Goal: Check status: Check status

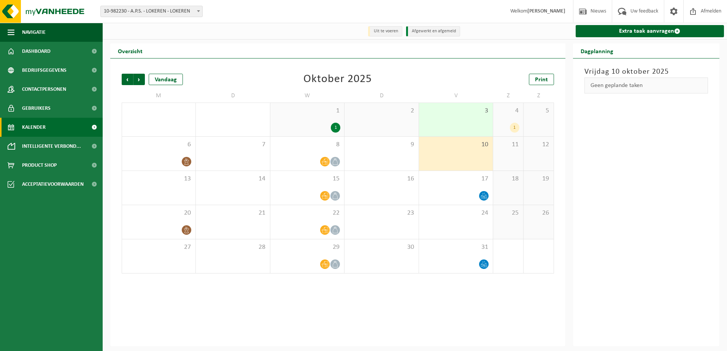
drag, startPoint x: 516, startPoint y: 129, endPoint x: 509, endPoint y: 157, distance: 29.2
click at [509, 157] on div "11" at bounding box center [508, 154] width 30 height 34
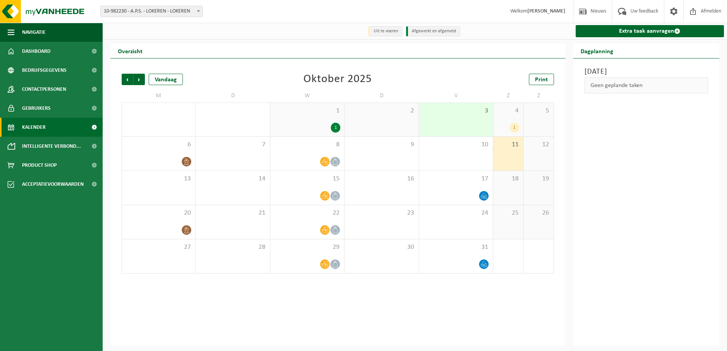
click at [520, 208] on div "25" at bounding box center [508, 222] width 30 height 34
click at [515, 197] on div "18" at bounding box center [508, 188] width 30 height 34
click at [513, 128] on div "1" at bounding box center [515, 128] width 10 height 10
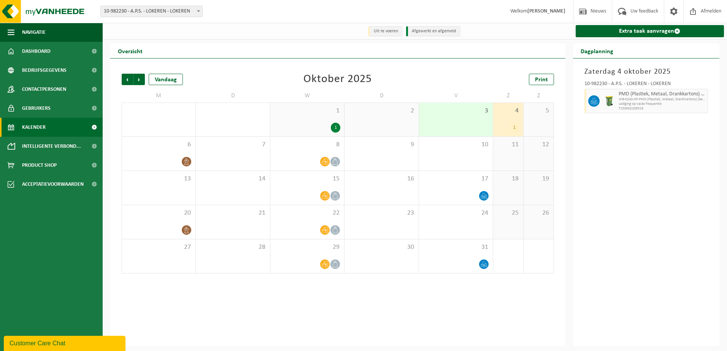
click at [547, 132] on div "5" at bounding box center [539, 119] width 30 height 33
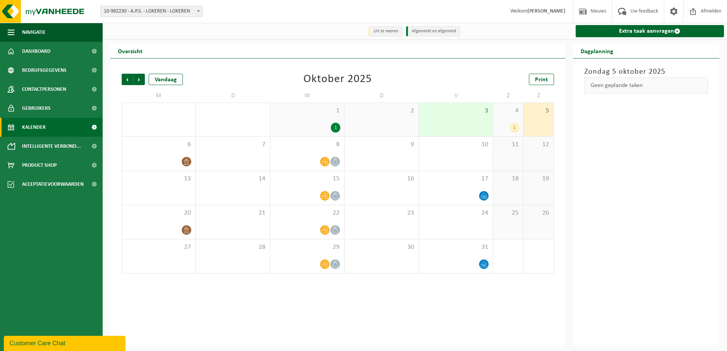
click at [521, 157] on div "11" at bounding box center [508, 154] width 30 height 34
click at [529, 157] on div "12" at bounding box center [539, 154] width 30 height 34
click at [512, 112] on span "4" at bounding box center [508, 111] width 22 height 8
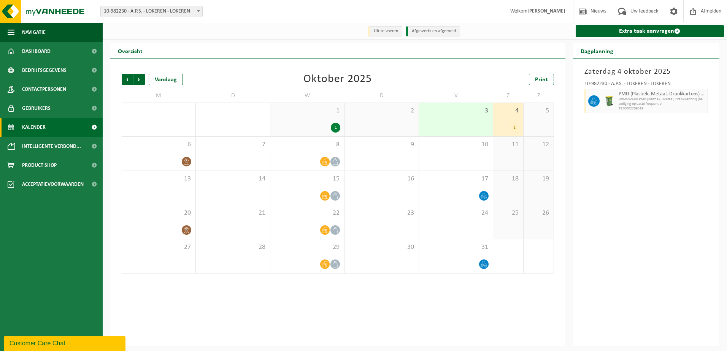
click at [625, 106] on span "Lediging op vaste frequentie" at bounding box center [662, 104] width 87 height 5
click at [624, 100] on span "WB-0240-HP PMD (Plastiek, Metaal, Drankkartons) (bedrijven)" at bounding box center [662, 99] width 87 height 5
drag, startPoint x: 624, startPoint y: 100, endPoint x: 601, endPoint y: 149, distance: 54.3
click at [601, 149] on div "Zaterdag 4 oktober 2025 10-982230 - A.P.S. - LOKEREN - LOKEREN PMD (Plastiek, M…" at bounding box center [646, 203] width 147 height 288
